Goal: Feedback & Contribution: Contribute content

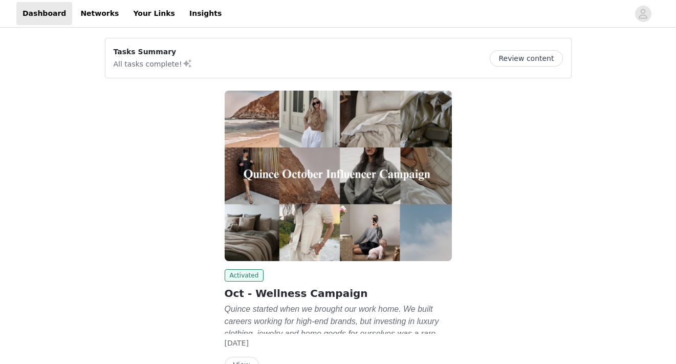
click at [519, 63] on button "Review content" at bounding box center [526, 58] width 73 height 16
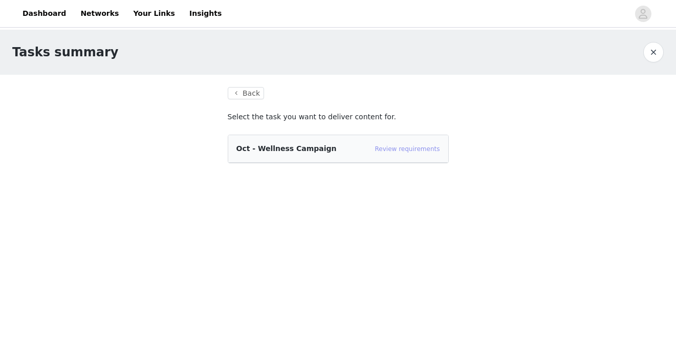
click at [395, 151] on link "Review requirements" at bounding box center [407, 148] width 65 height 7
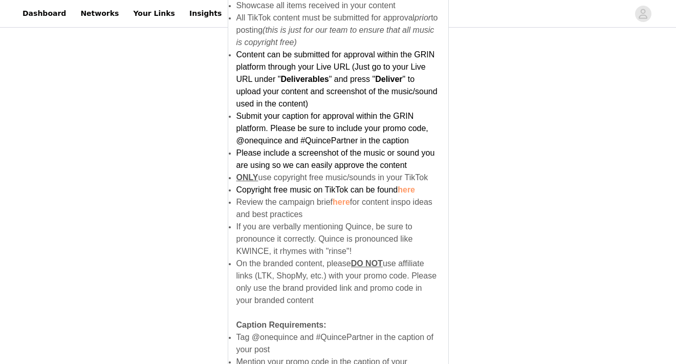
scroll to position [714, 0]
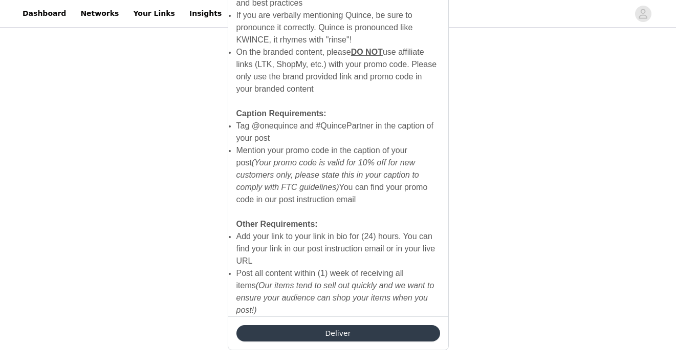
click at [314, 325] on button "Deliver" at bounding box center [338, 333] width 204 height 16
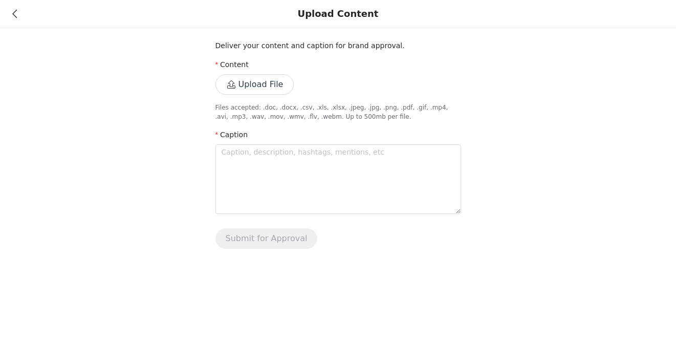
click at [18, 10] on div "Upload Content" at bounding box center [338, 14] width 676 height 28
click at [16, 10] on icon at bounding box center [14, 13] width 5 height 7
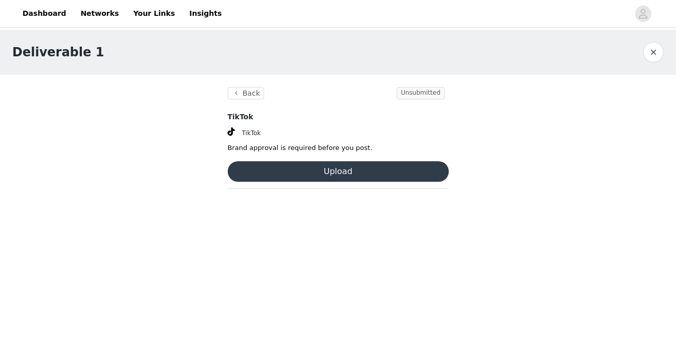
click at [255, 86] on section "Back Unsubmitted TikTok TikTok Brand approval is required before you post. Uplo…" at bounding box center [338, 141] width 246 height 133
click at [255, 95] on button "Back" at bounding box center [246, 93] width 37 height 12
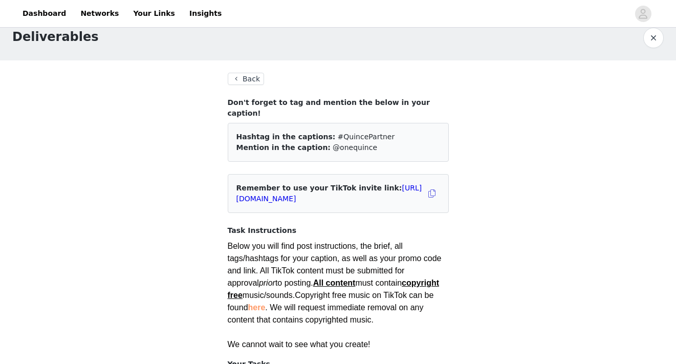
scroll to position [15, 0]
drag, startPoint x: 360, startPoint y: 137, endPoint x: 322, endPoint y: 121, distance: 41.3
click at [322, 122] on div "Hashtag in the captions: #QuincePartner Mention in the caption: @onequince" at bounding box center [338, 141] width 221 height 39
copy div "#QuincePartner Mention in the caption: @onequince"
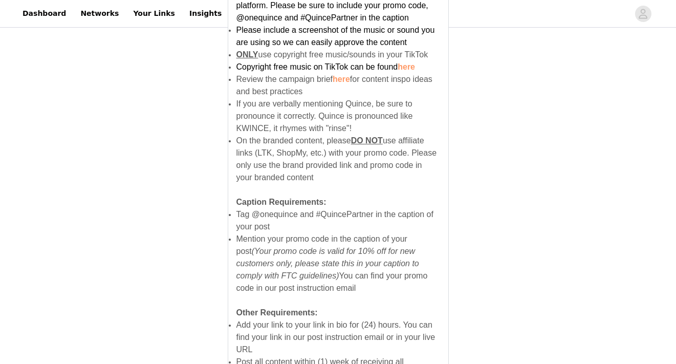
scroll to position [714, 0]
